Goal: Find specific page/section: Find specific page/section

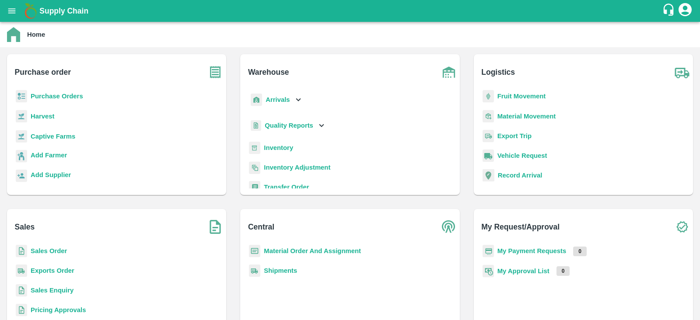
click at [60, 132] on p "Captive Farms" at bounding box center [53, 137] width 45 height 10
click at [58, 133] on b "Captive Farms" at bounding box center [53, 136] width 45 height 7
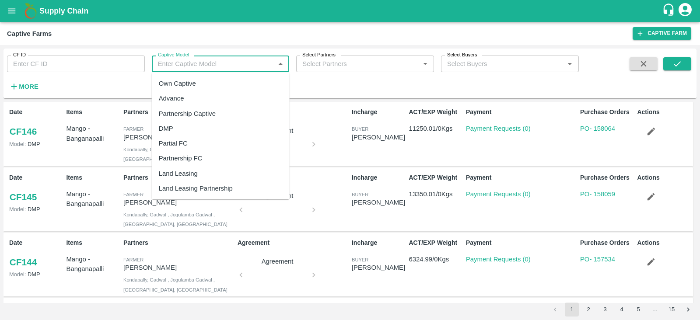
click at [193, 68] on input "Captive Model" at bounding box center [213, 63] width 118 height 11
click at [195, 171] on div "Land Leasing" at bounding box center [178, 174] width 39 height 10
type input "Land Leasing"
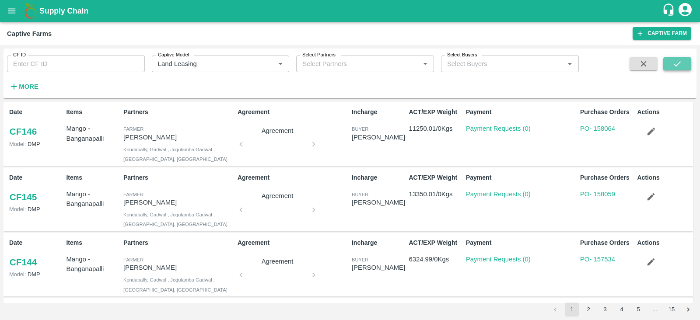
click at [669, 59] on button "submit" at bounding box center [677, 63] width 28 height 13
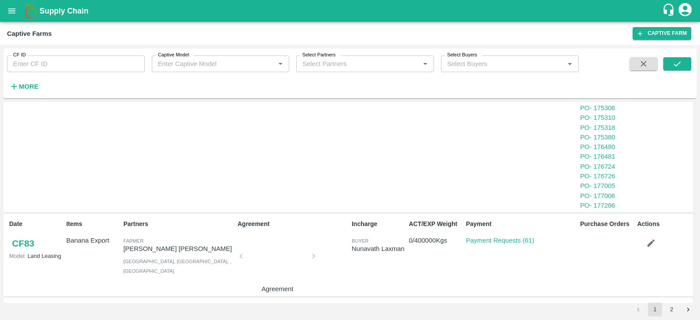
scroll to position [781, 0]
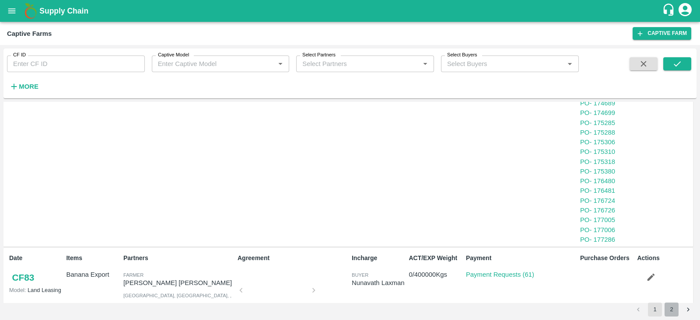
click at [671, 301] on button "2" at bounding box center [671, 310] width 14 height 14
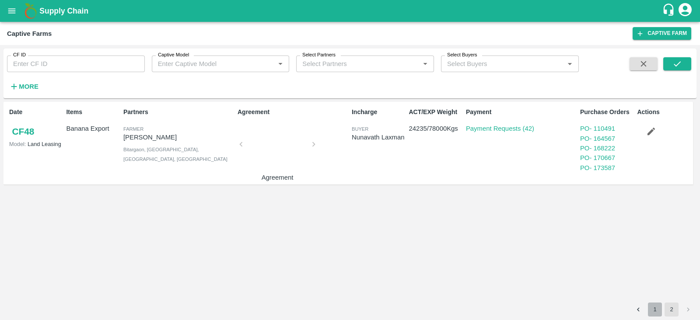
click at [651, 301] on button "1" at bounding box center [655, 310] width 14 height 14
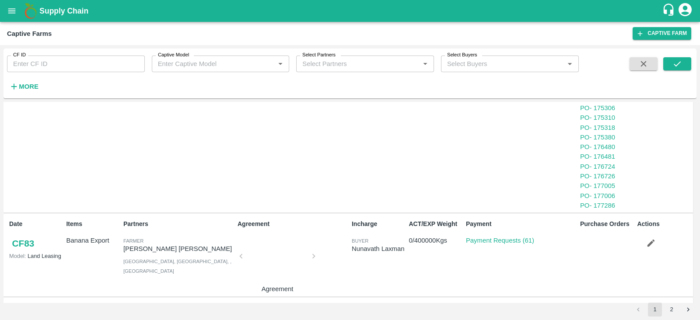
scroll to position [816, 0]
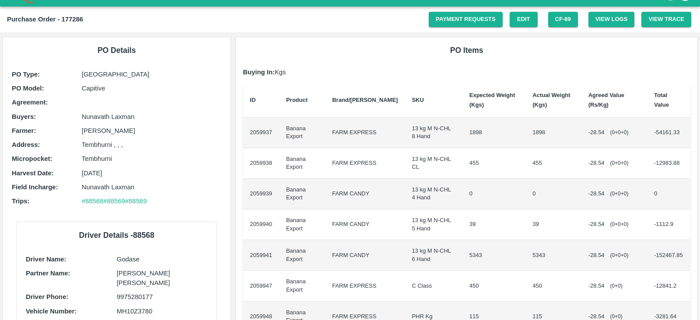
scroll to position [13, 0]
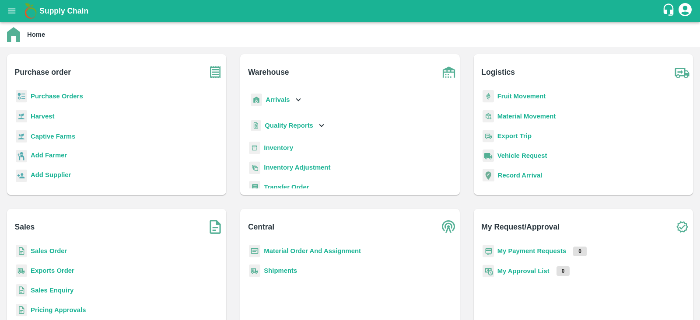
click at [51, 141] on div "Captive Farms" at bounding box center [116, 140] width 205 height 20
click at [56, 139] on b "Captive Farms" at bounding box center [53, 136] width 45 height 7
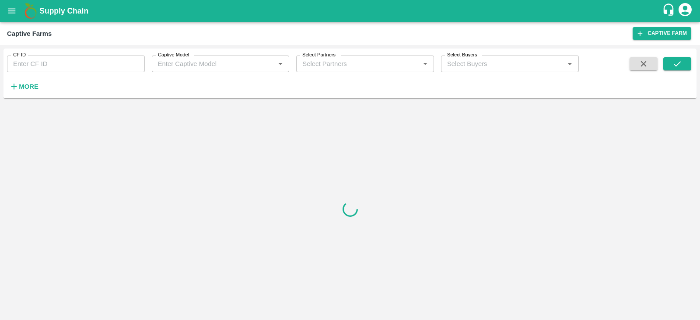
click at [185, 57] on label "Captive Model" at bounding box center [173, 55] width 31 height 7
click at [185, 58] on input "Captive Model" at bounding box center [213, 63] width 118 height 11
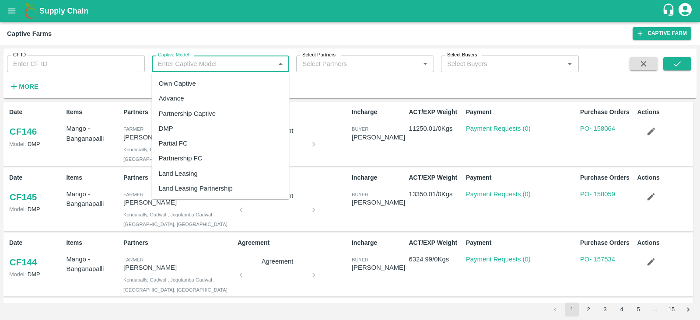
click at [231, 61] on input "Captive Model" at bounding box center [213, 63] width 118 height 11
click at [202, 174] on div "Land Leasing" at bounding box center [221, 173] width 138 height 15
type input "Land Leasing"
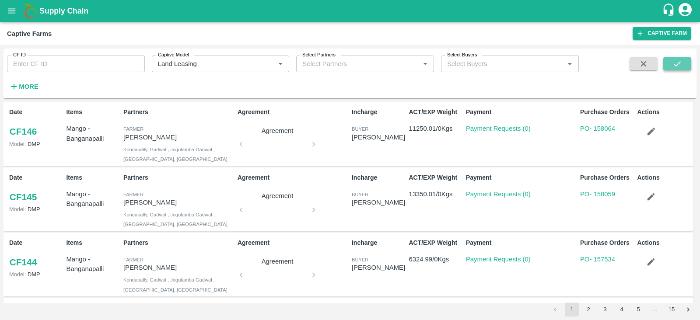
click at [669, 59] on button "submit" at bounding box center [677, 63] width 28 height 13
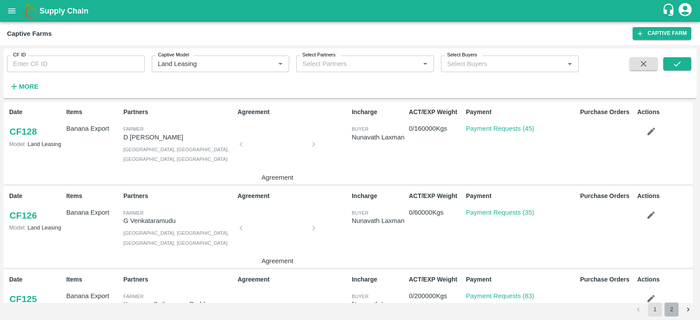
click at [671, 303] on button "2" at bounding box center [671, 310] width 14 height 14
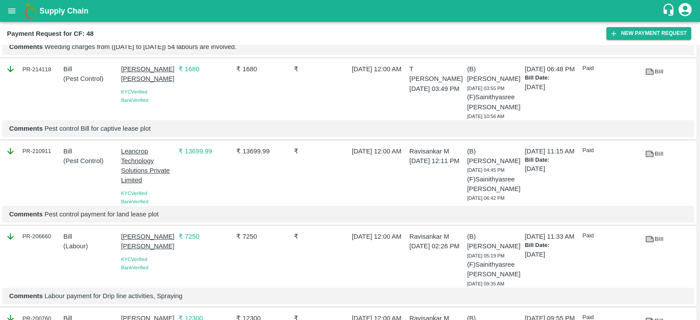
scroll to position [2825, 0]
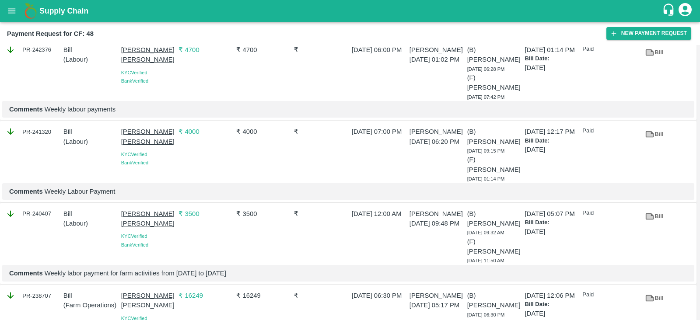
scroll to position [0, 0]
